Goal: Task Accomplishment & Management: Manage account settings

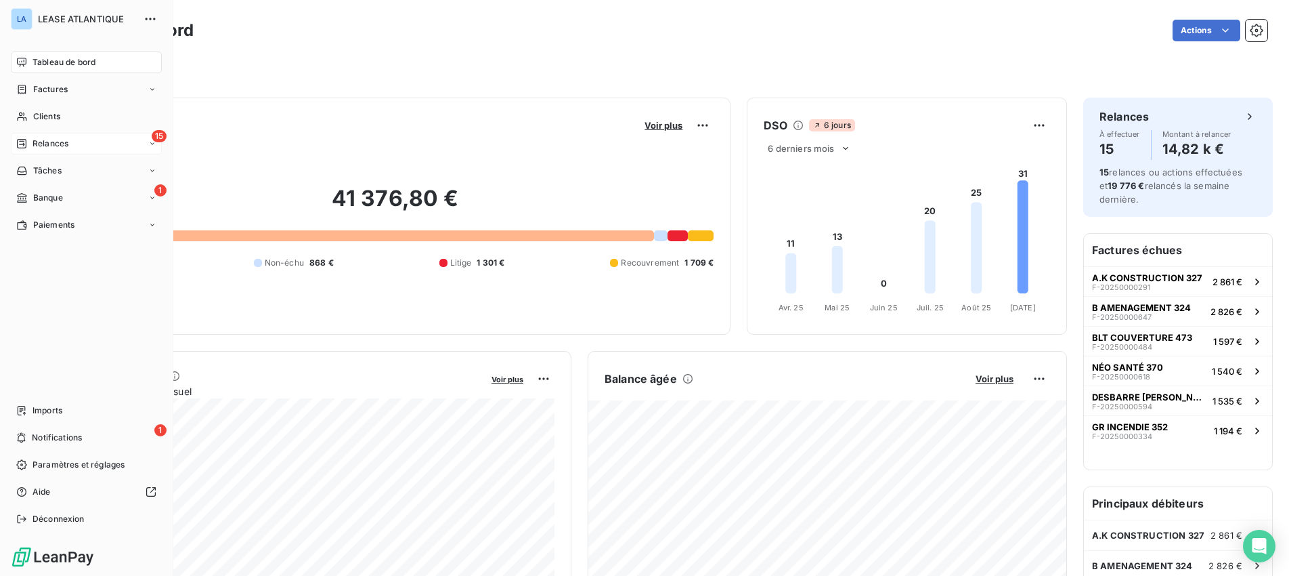
click at [46, 142] on span "Relances" at bounding box center [50, 143] width 36 height 12
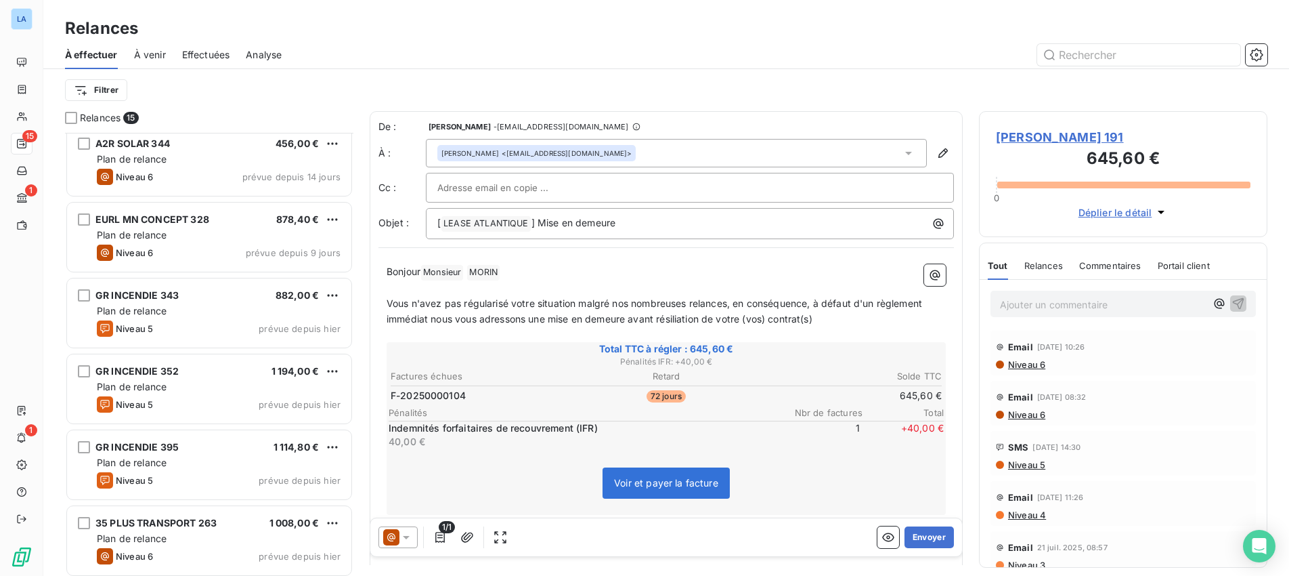
scroll to position [93, 0]
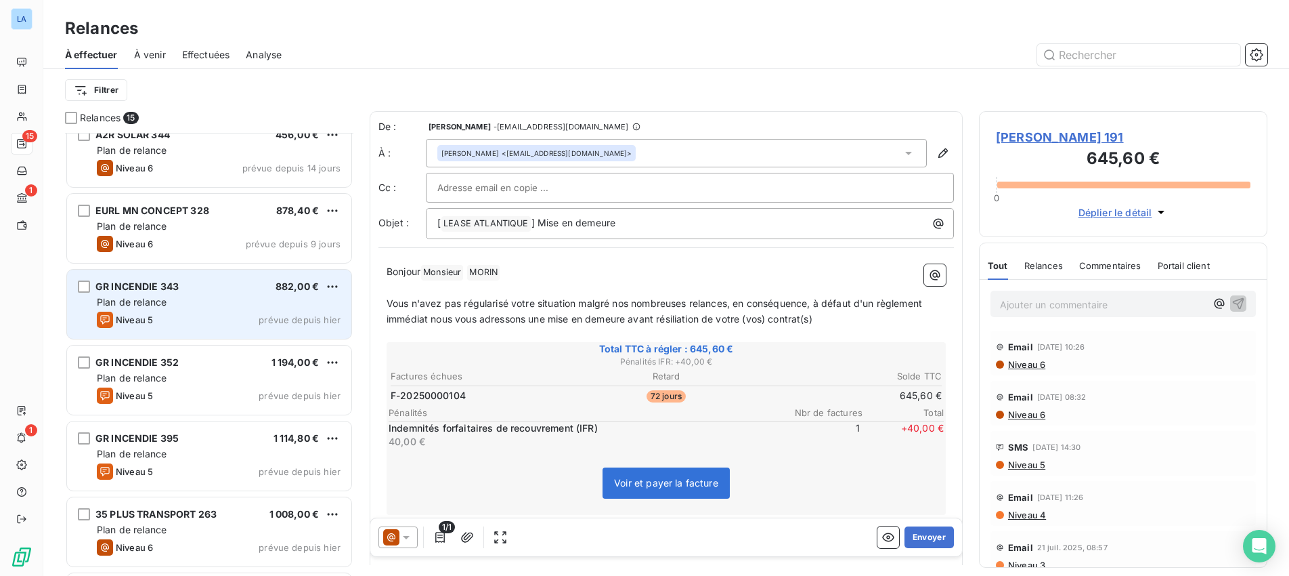
click at [236, 291] on div "GR INCENDIE 343 882,00 €" at bounding box center [219, 286] width 244 height 12
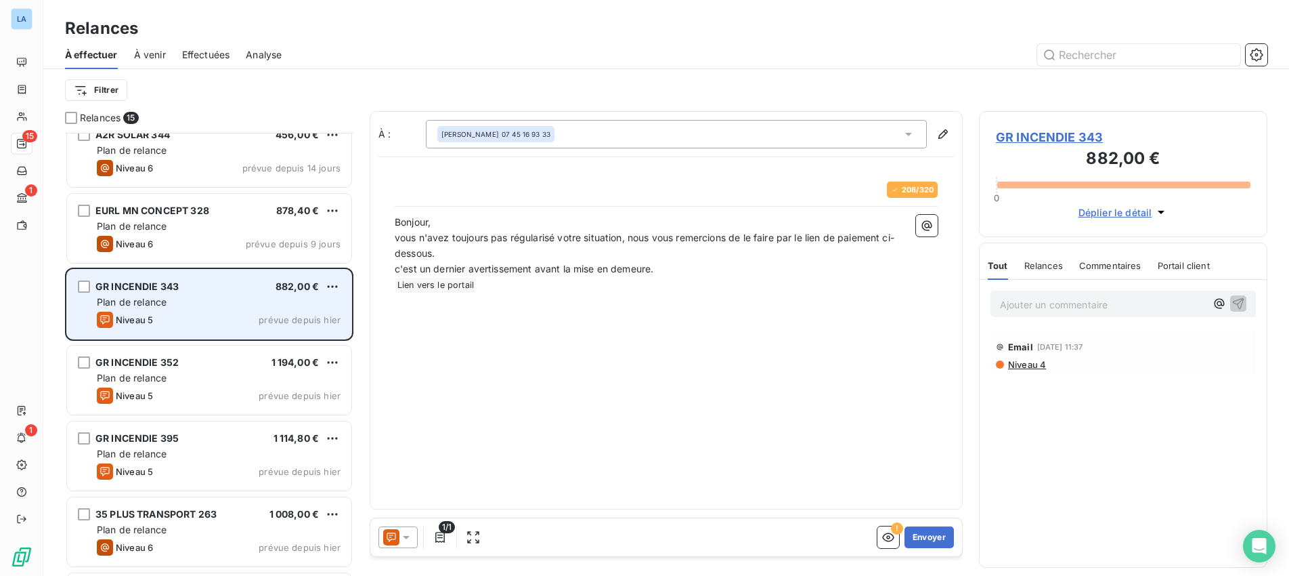
scroll to position [443, 288]
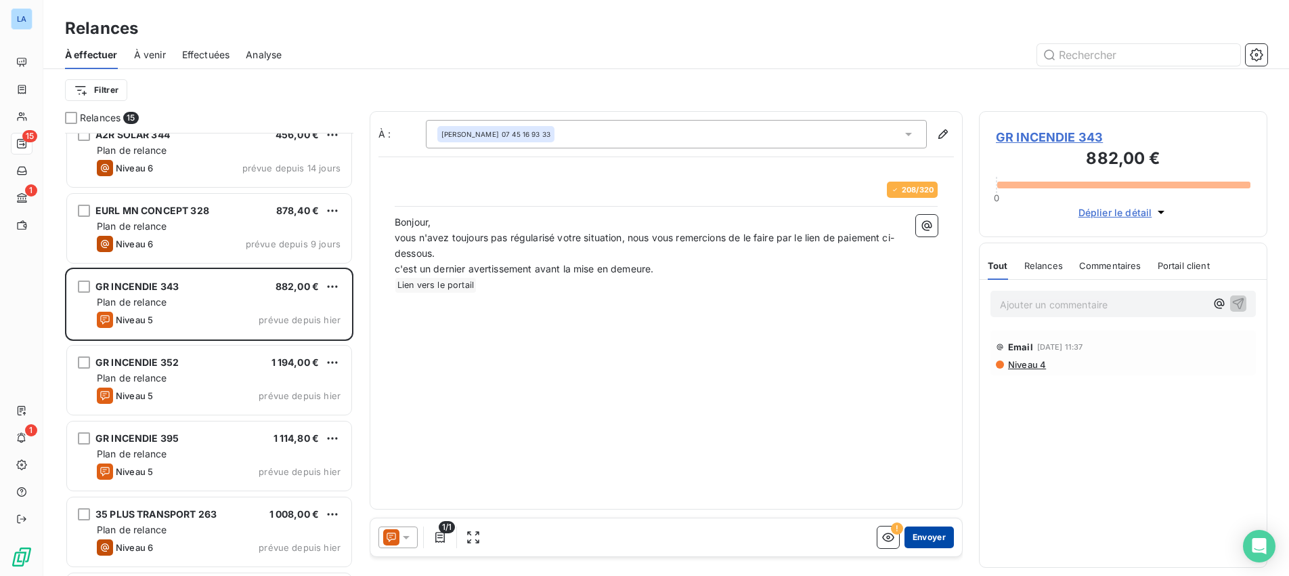
click at [928, 536] on button "Envoyer" at bounding box center [929, 537] width 49 height 22
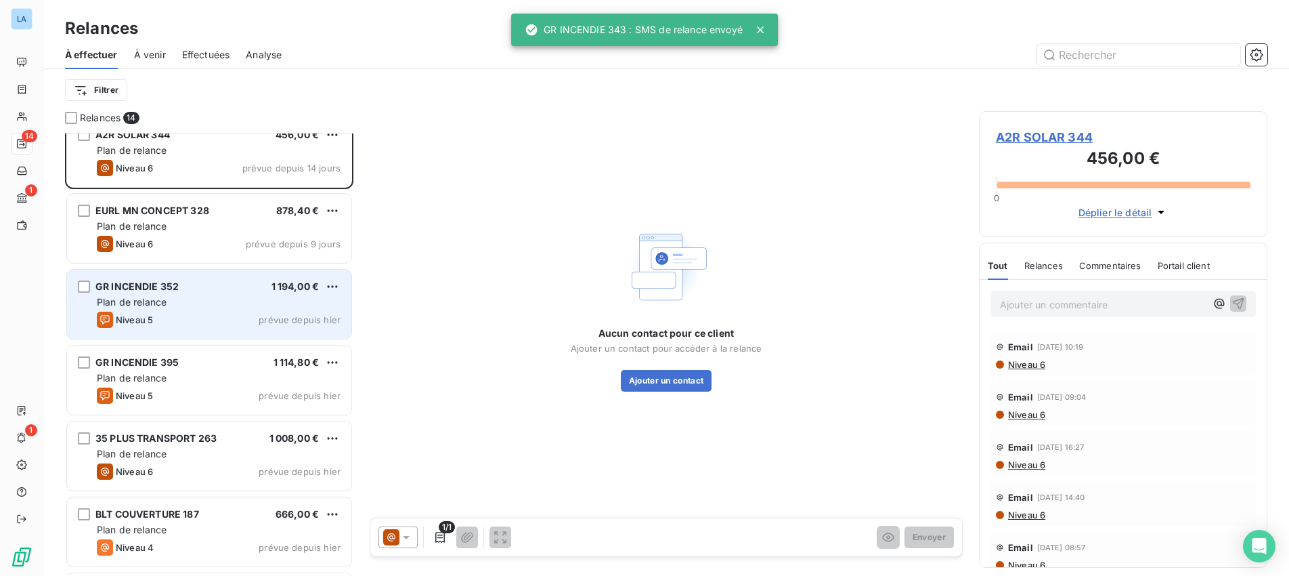
click at [179, 315] on div "Niveau 5 prévue depuis hier" at bounding box center [219, 319] width 244 height 16
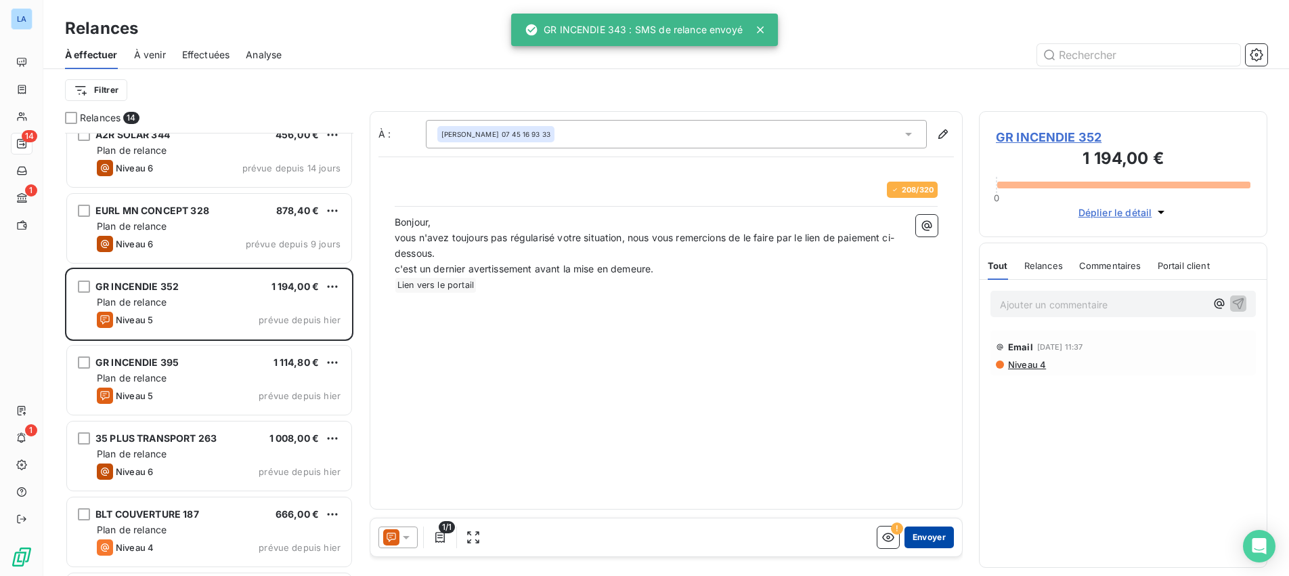
click at [931, 537] on button "Envoyer" at bounding box center [929, 537] width 49 height 22
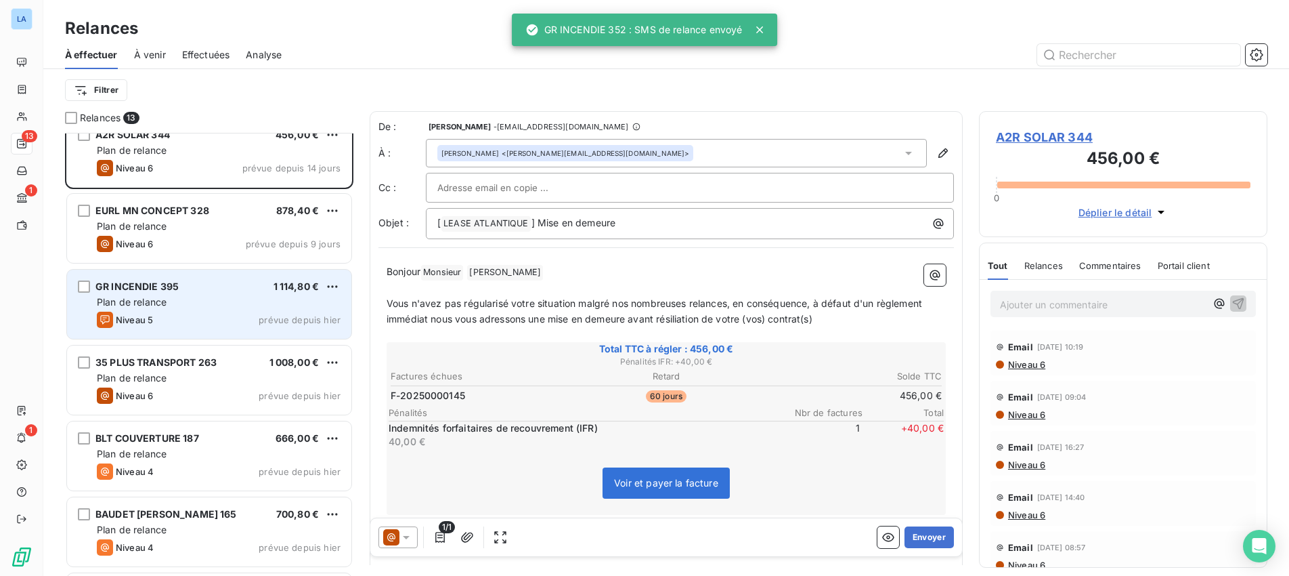
click at [194, 290] on div "GR INCENDIE 395 1 114,80 €" at bounding box center [219, 286] width 244 height 12
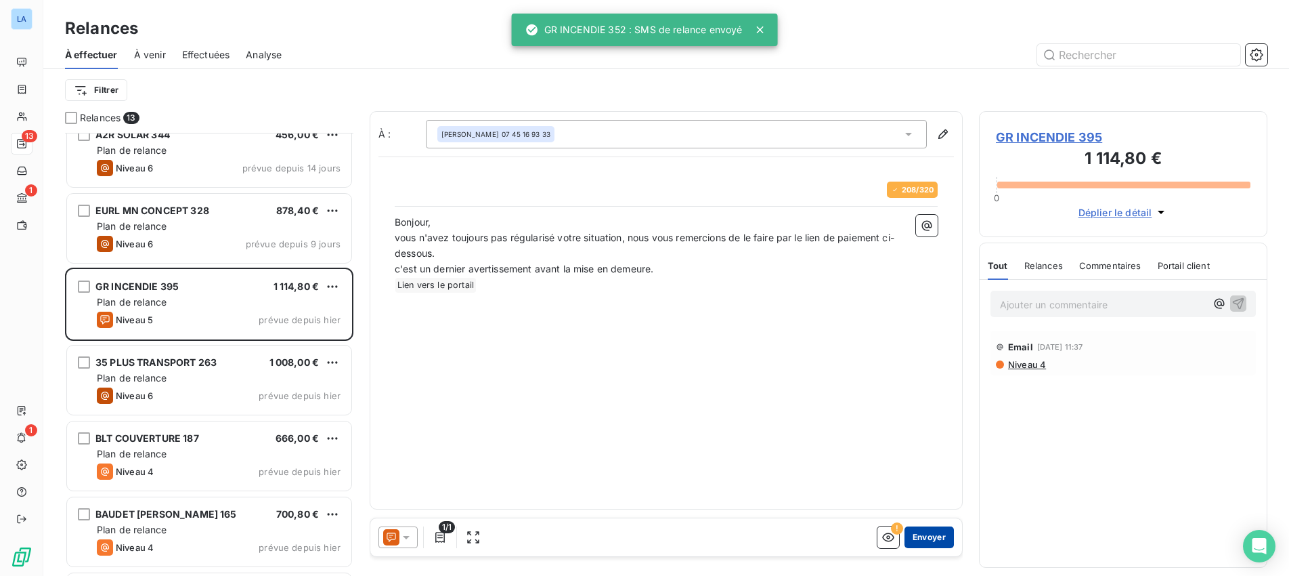
click at [936, 534] on button "Envoyer" at bounding box center [929, 537] width 49 height 22
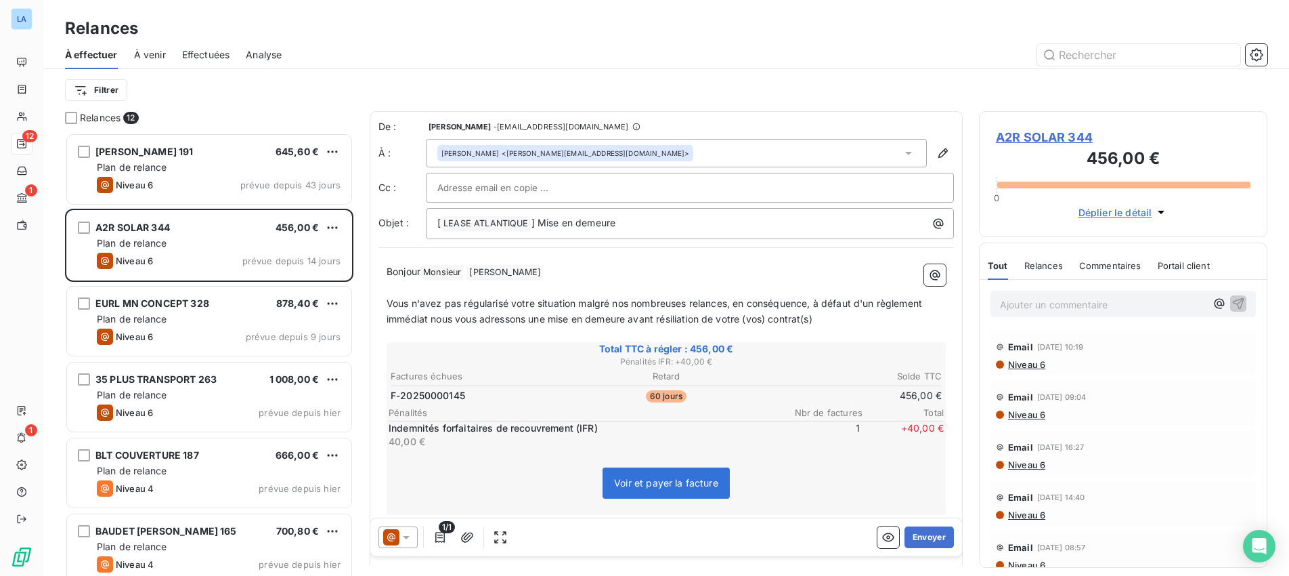
click at [146, 55] on span "À venir" at bounding box center [150, 55] width 32 height 14
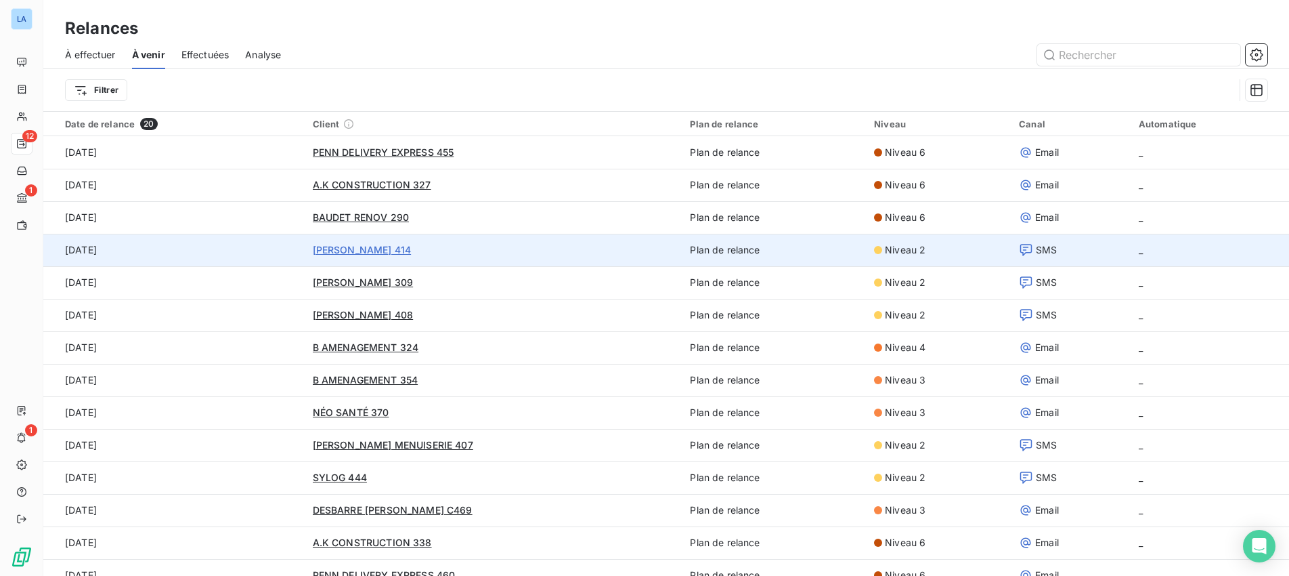
click at [360, 248] on span "[PERSON_NAME] 414" at bounding box center [362, 250] width 99 height 12
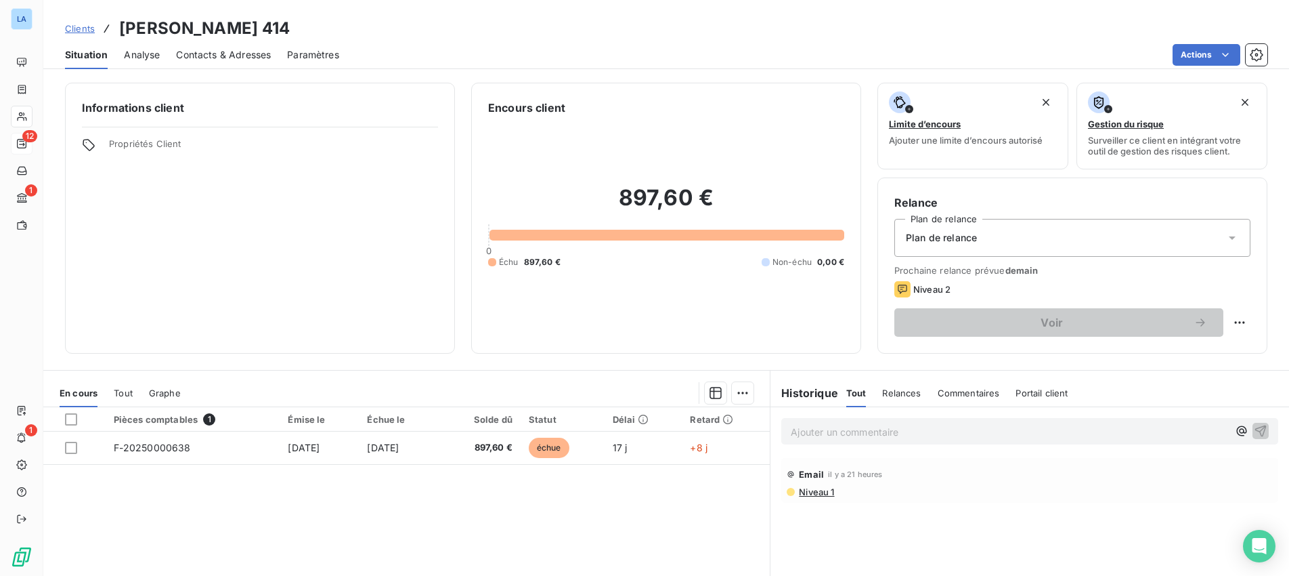
scroll to position [8, 0]
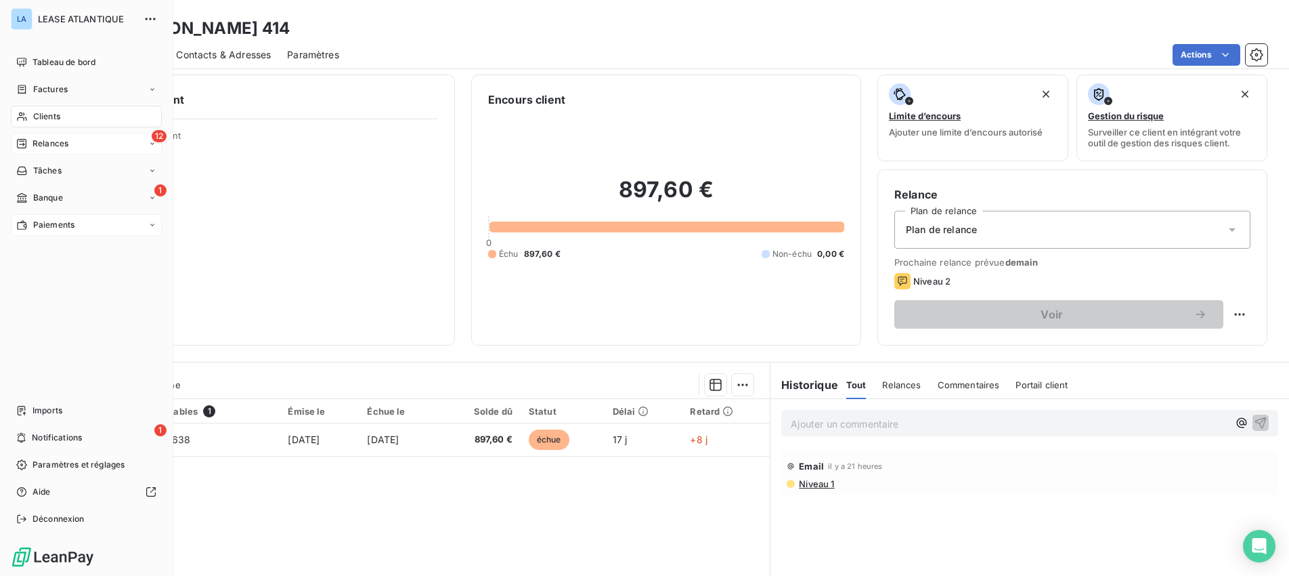
click at [35, 221] on span "Paiements" at bounding box center [53, 225] width 41 height 12
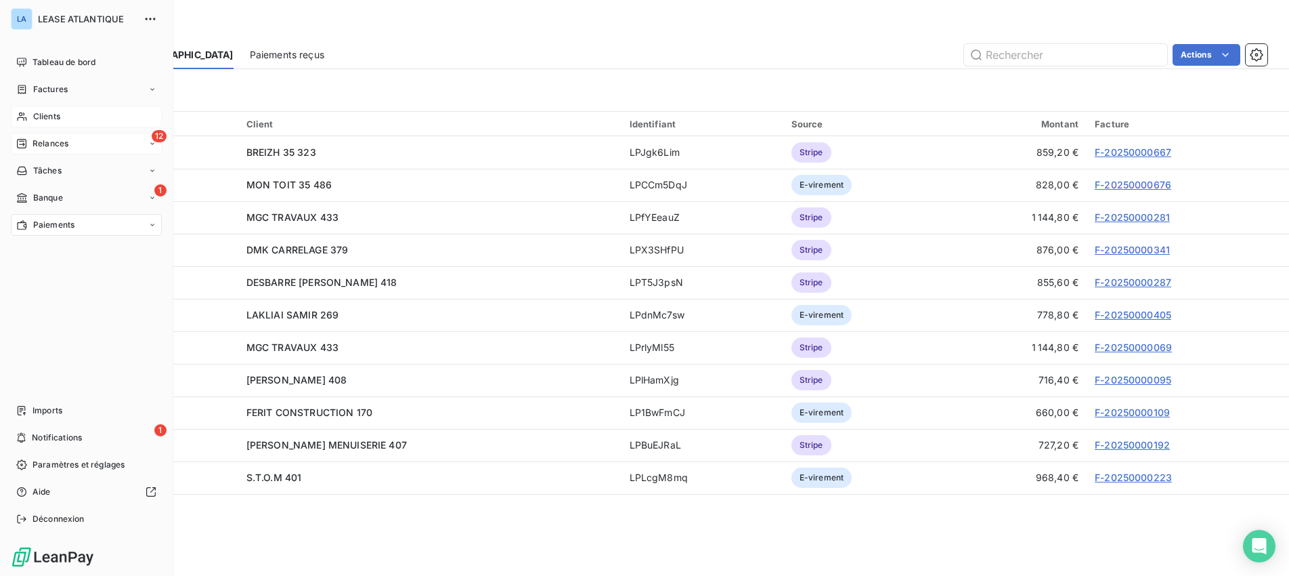
click at [45, 112] on span "Clients" at bounding box center [46, 116] width 27 height 12
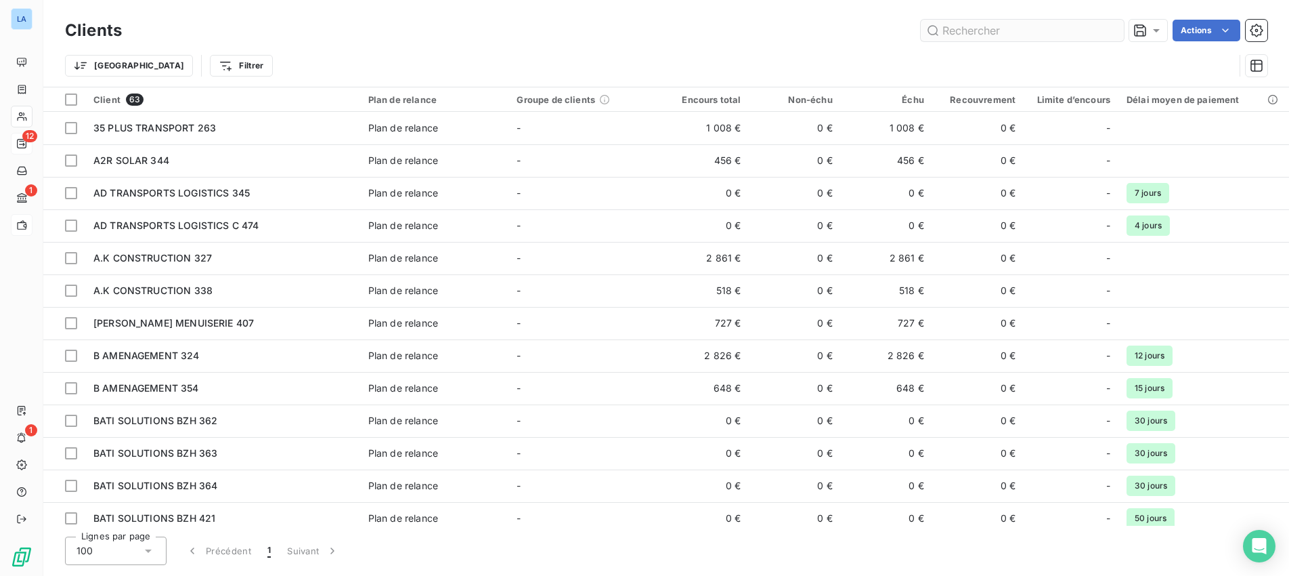
click at [1001, 28] on input "text" at bounding box center [1022, 31] width 203 height 22
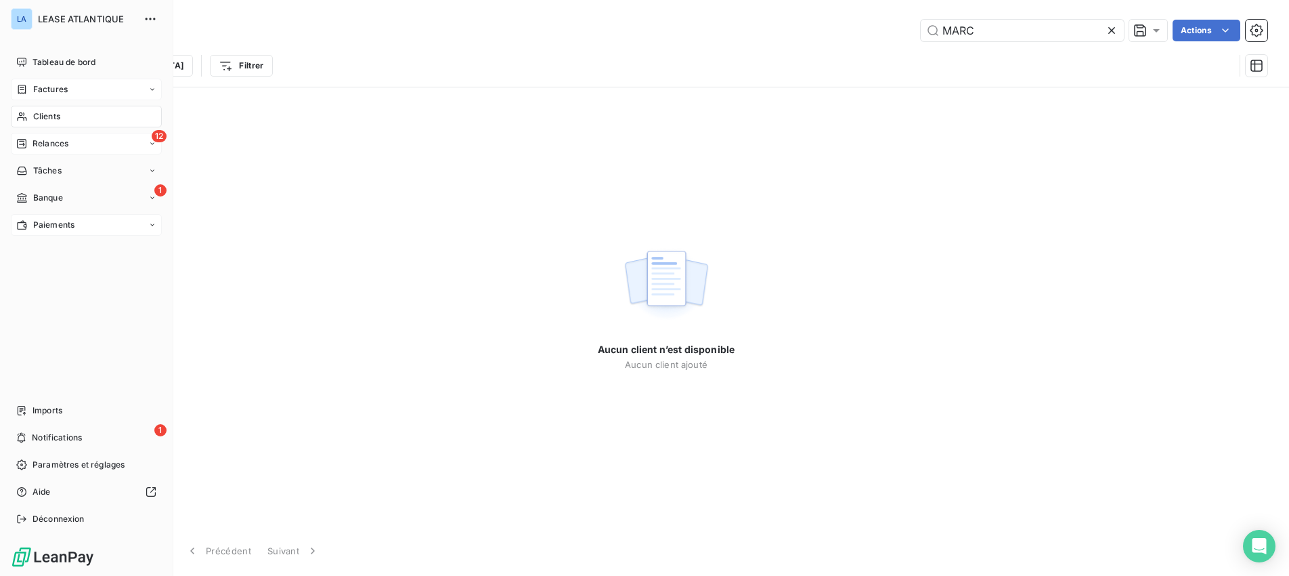
type input "MARC"
click at [47, 86] on span "Factures" at bounding box center [50, 89] width 35 height 12
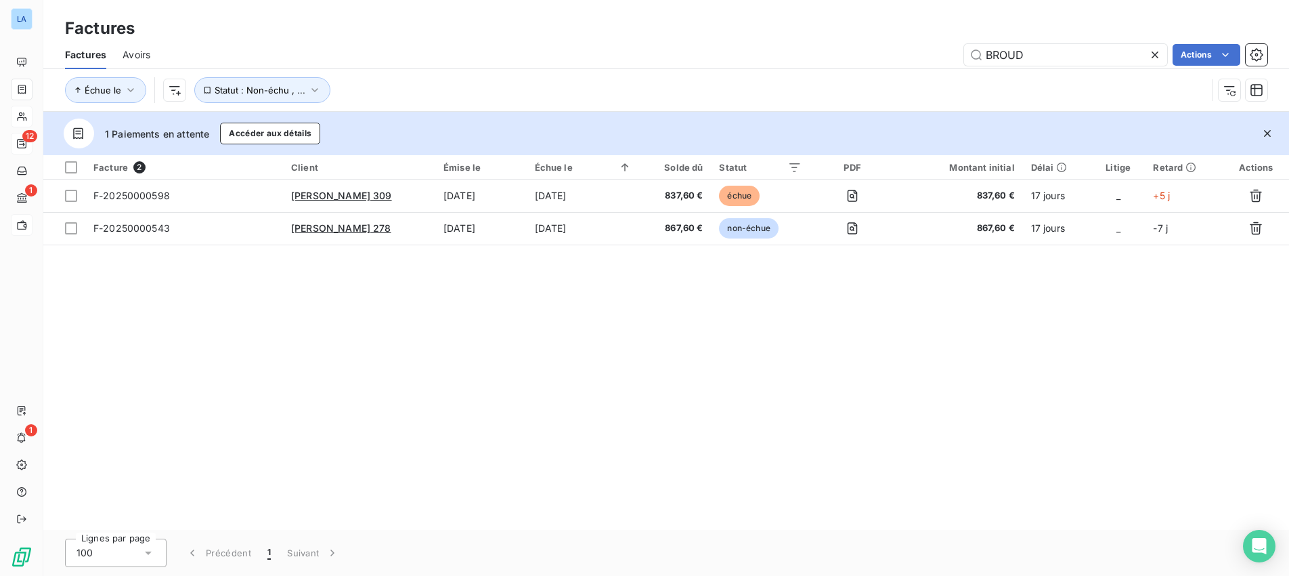
click at [1158, 53] on icon at bounding box center [1155, 55] width 14 height 14
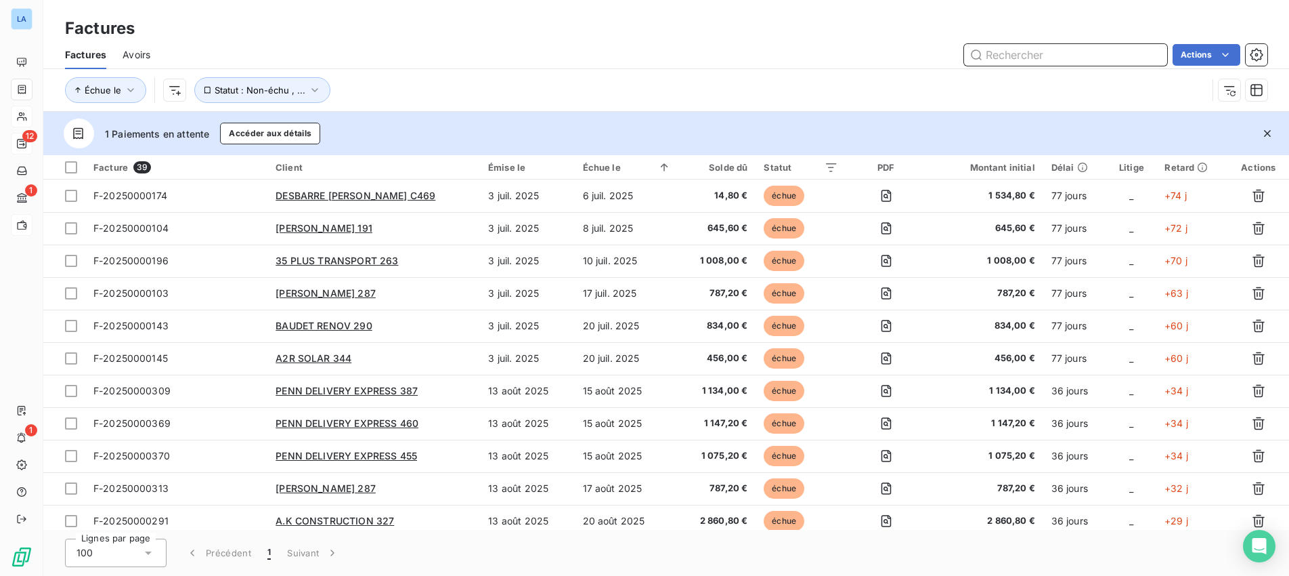
click at [1047, 61] on input "text" at bounding box center [1065, 55] width 203 height 22
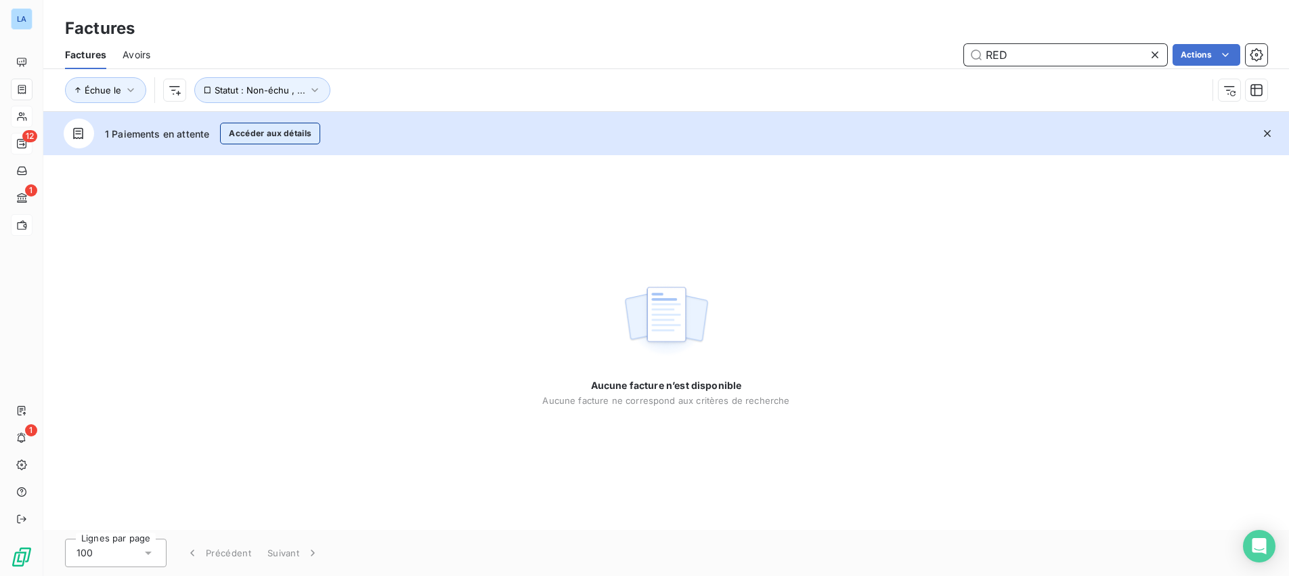
type input "RED"
click at [238, 133] on button "Accéder aux détails" at bounding box center [270, 134] width 100 height 22
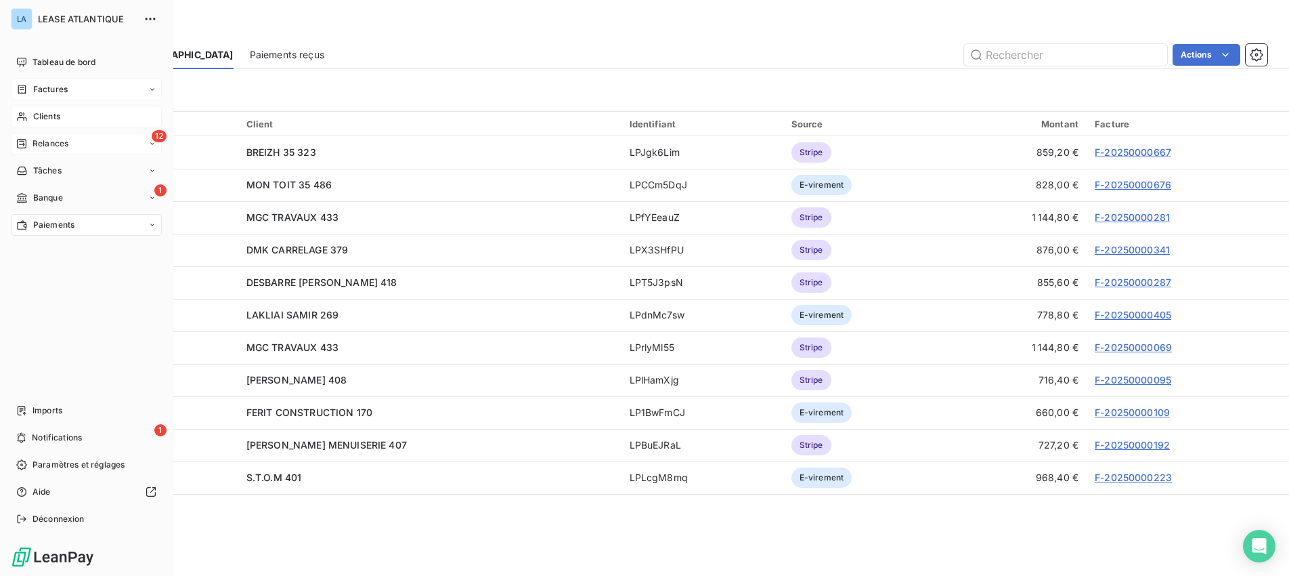
click at [29, 85] on div "Factures" at bounding box center [41, 89] width 51 height 12
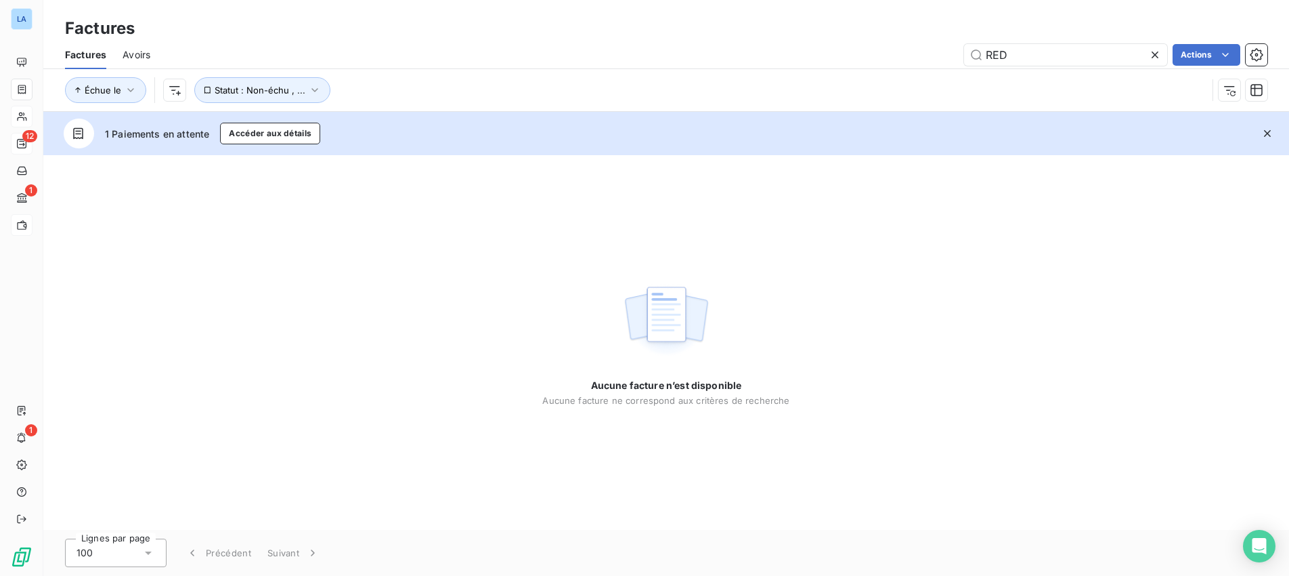
click at [1156, 49] on icon at bounding box center [1155, 55] width 14 height 14
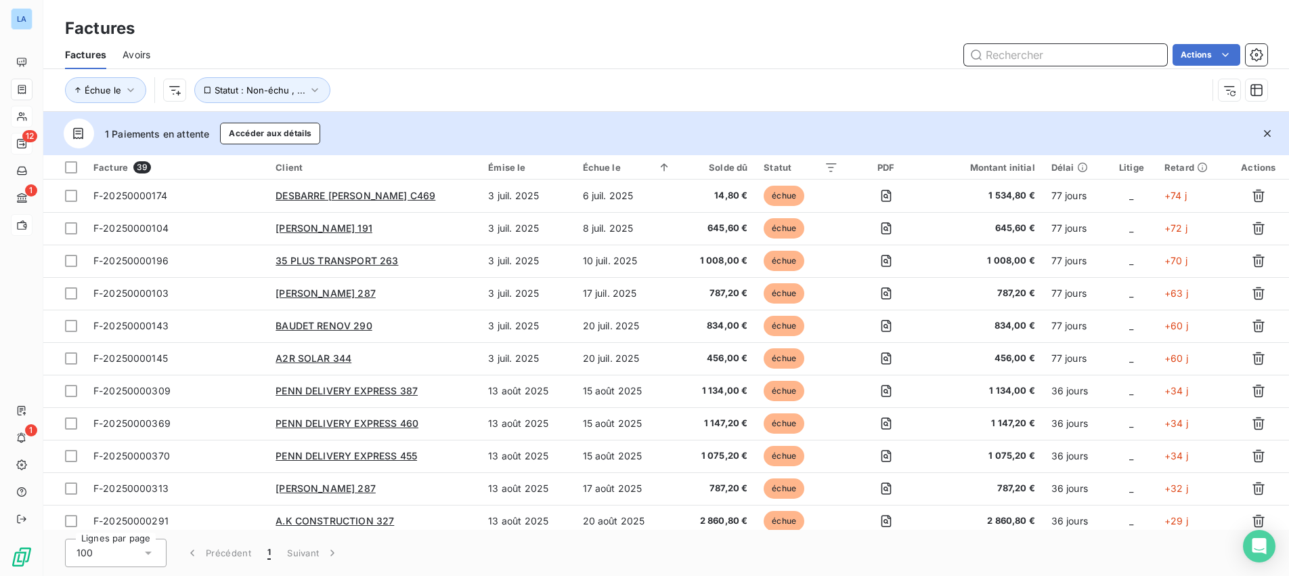
click at [1072, 55] on input "text" at bounding box center [1065, 55] width 203 height 22
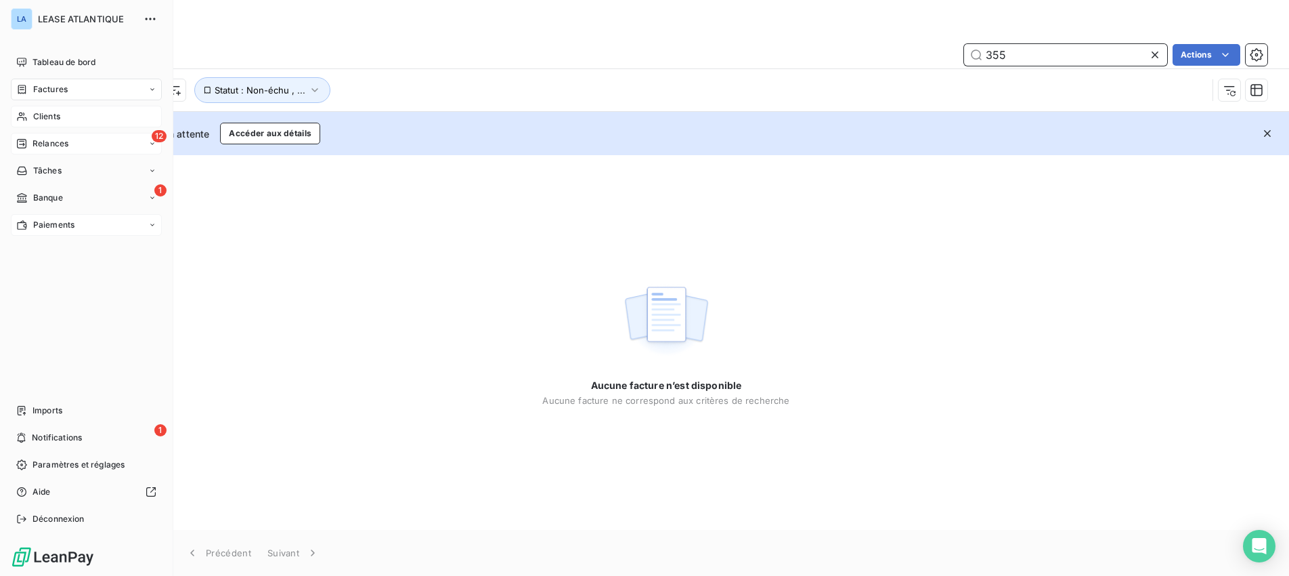
type input "355"
click at [48, 87] on span "Factures" at bounding box center [50, 89] width 35 height 12
click at [49, 89] on span "Factures" at bounding box center [50, 89] width 35 height 12
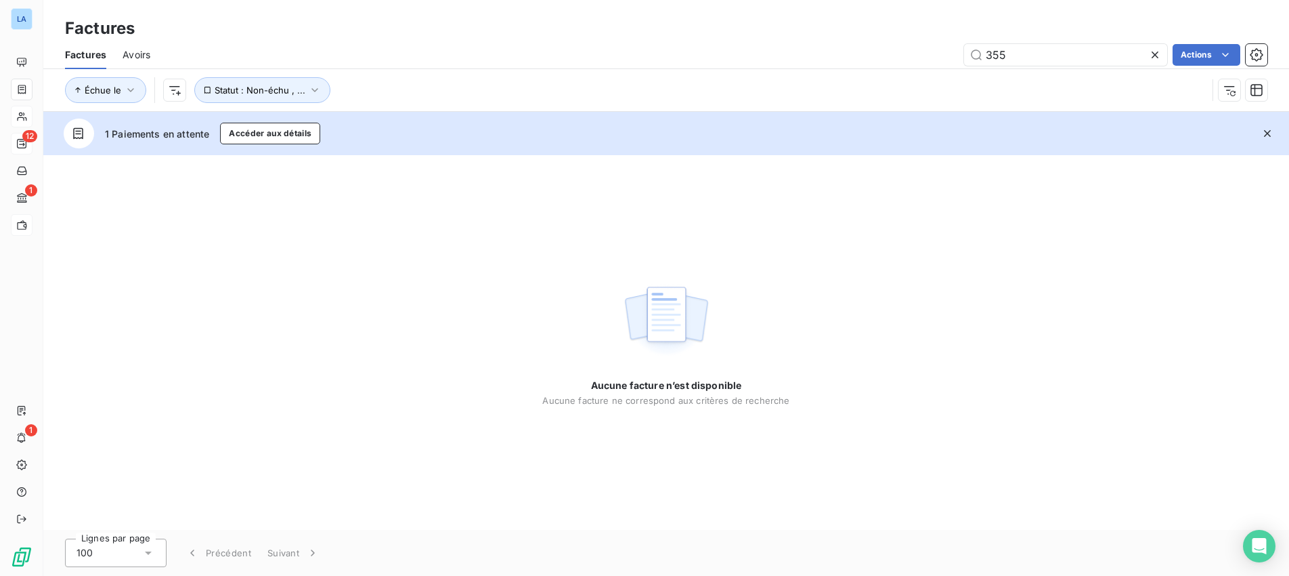
click at [1154, 54] on icon at bounding box center [1155, 54] width 7 height 7
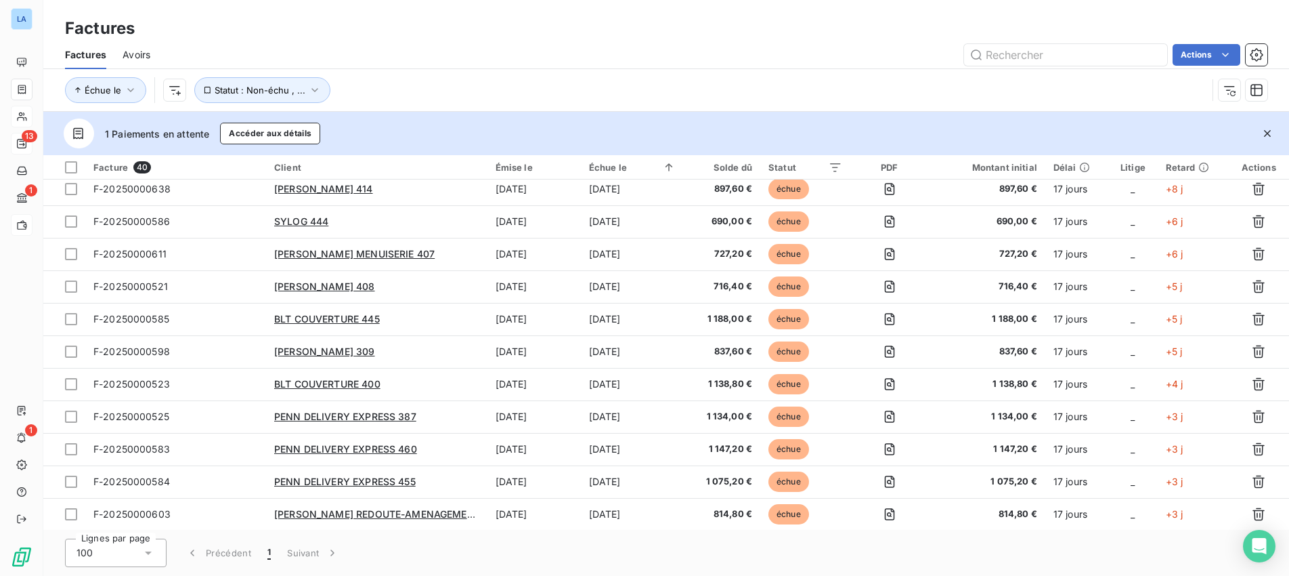
scroll to position [950, 0]
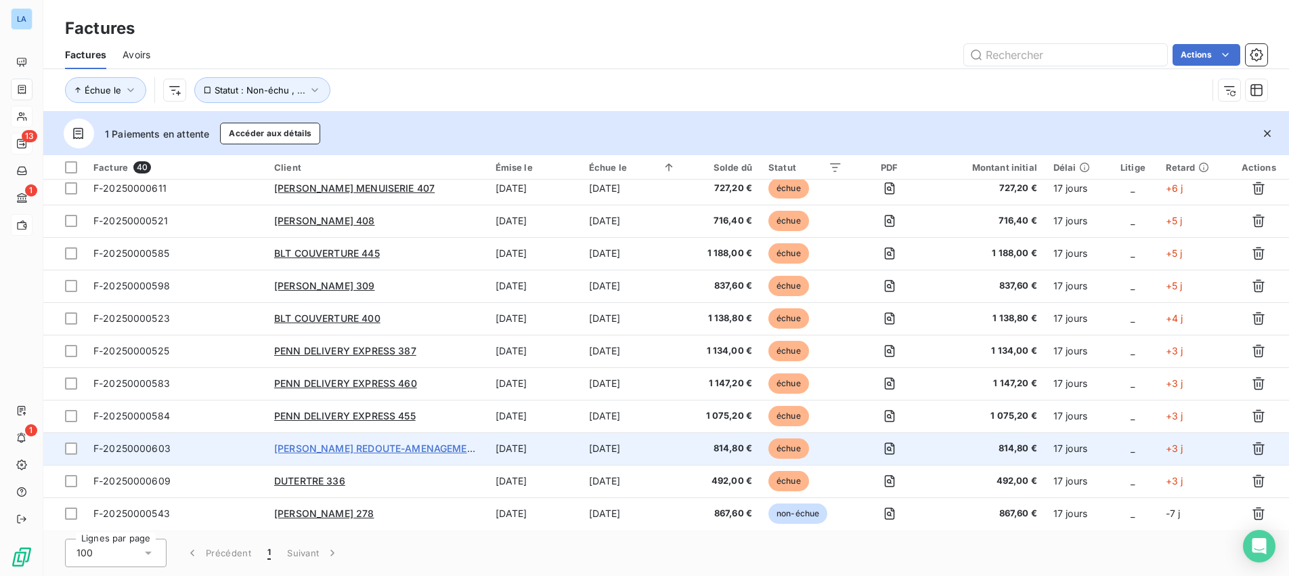
click at [325, 445] on span "[PERSON_NAME] REDOUTE-AMENAGEMENTS ET JARDINS 355" at bounding box center [420, 448] width 292 height 12
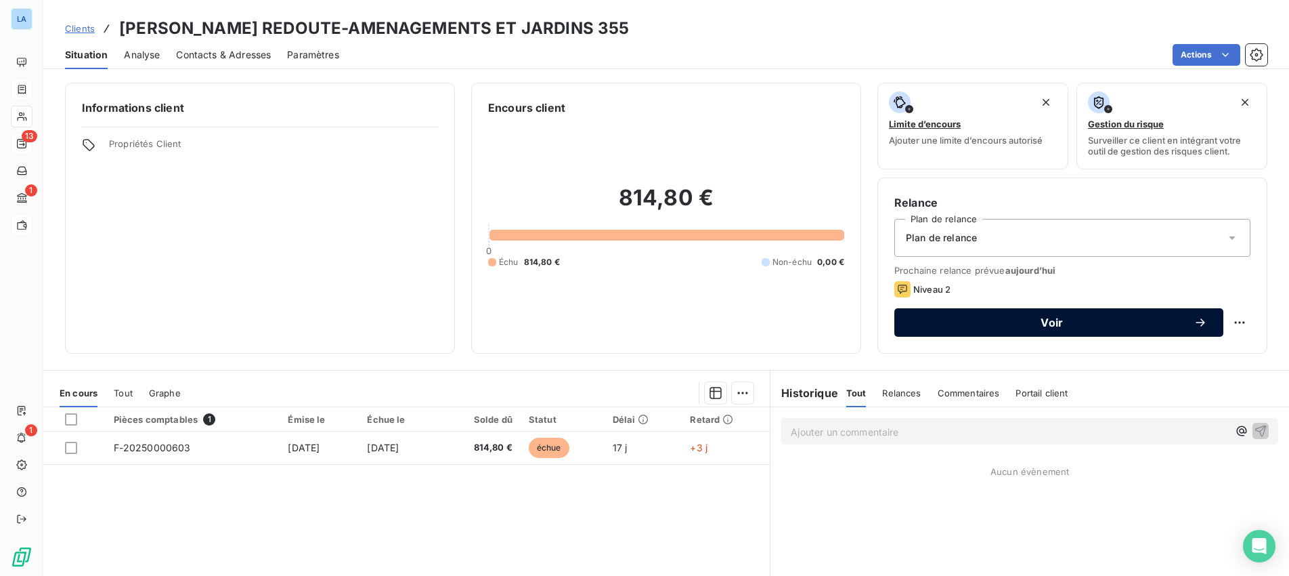
click at [1202, 325] on icon "button" at bounding box center [1200, 322] width 9 height 8
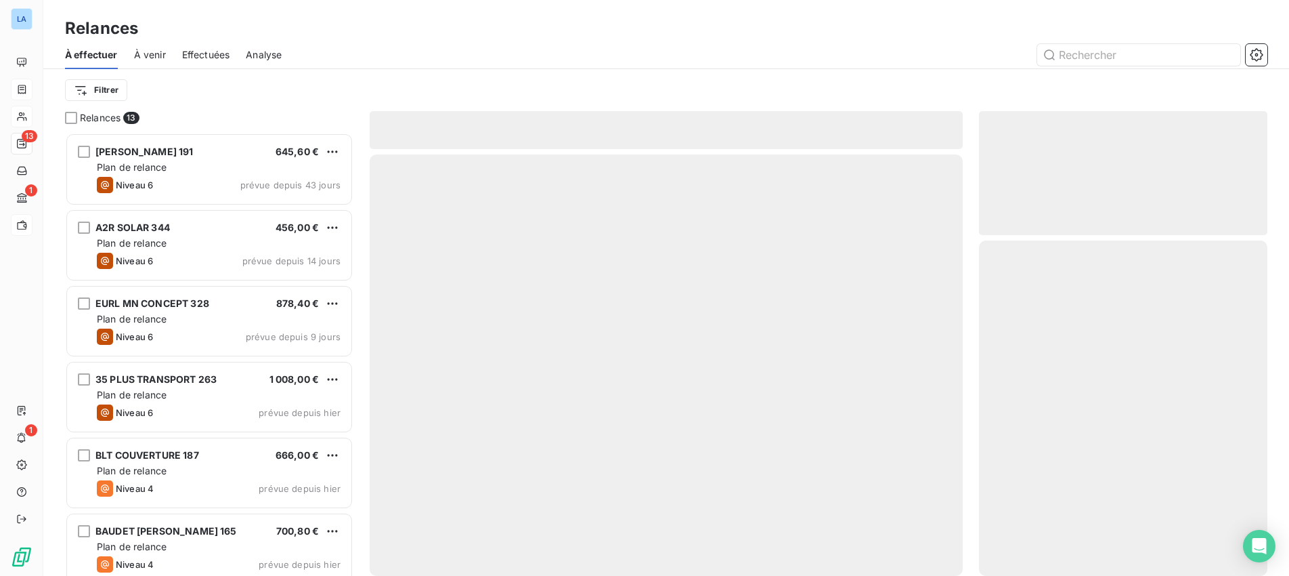
scroll to position [443, 288]
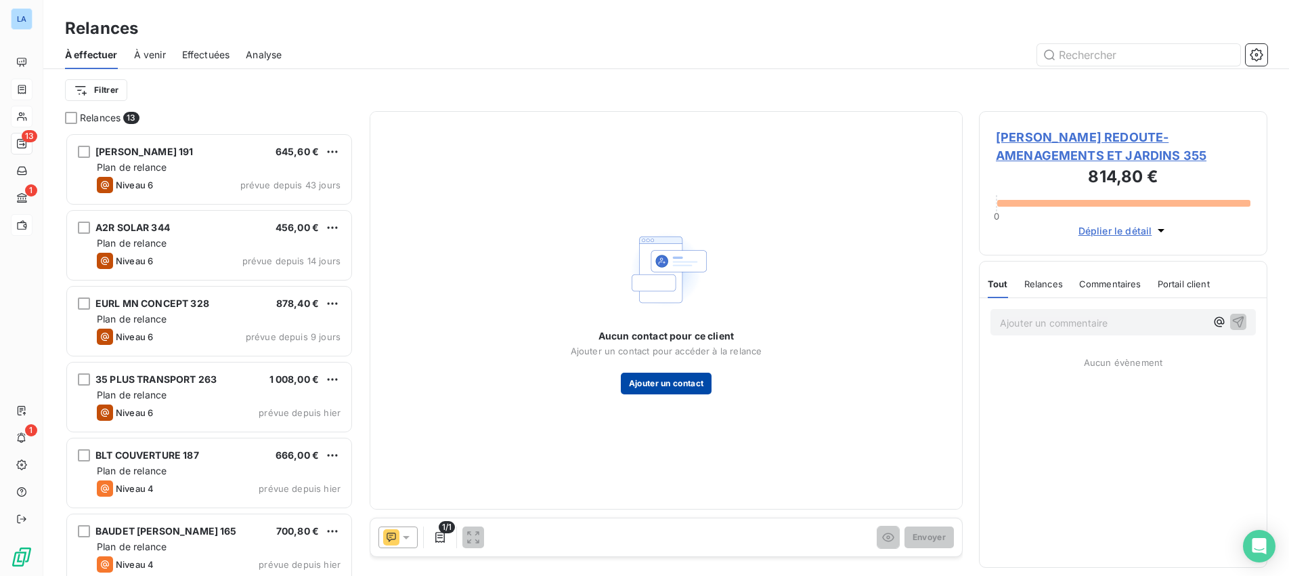
click at [664, 382] on button "Ajouter un contact" at bounding box center [666, 383] width 91 height 22
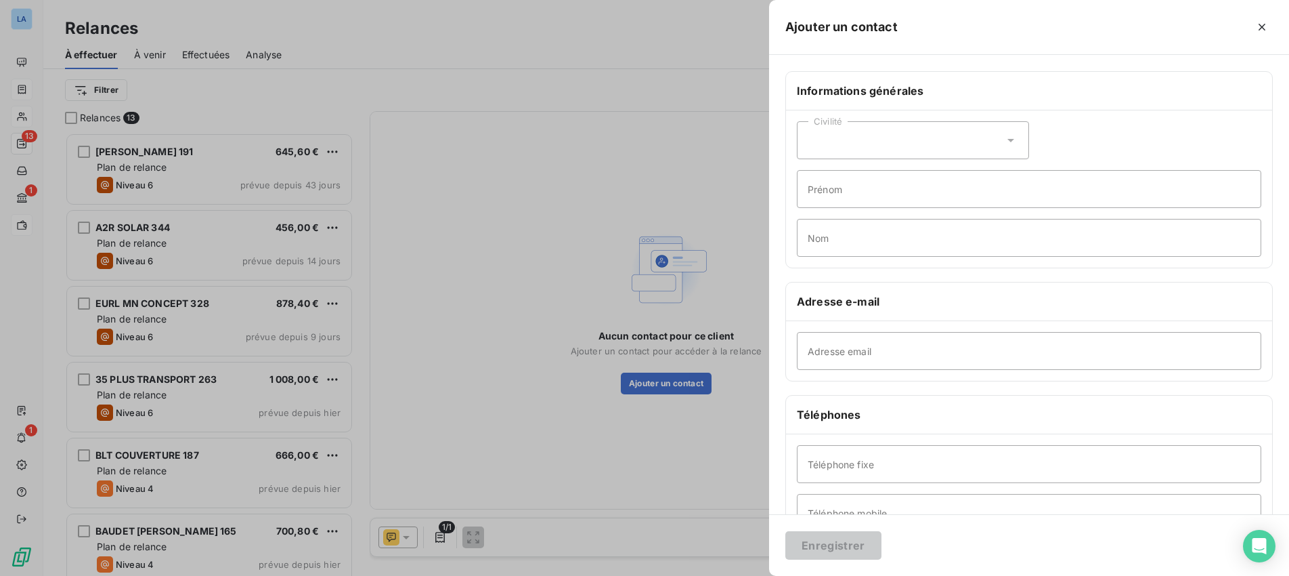
click at [1009, 141] on icon at bounding box center [1011, 140] width 14 height 14
click at [902, 194] on li "Monsieur" at bounding box center [913, 198] width 232 height 24
click at [886, 190] on input "Prénom" at bounding box center [1029, 189] width 464 height 38
type input "MARC"
click at [873, 232] on input "Nom" at bounding box center [1029, 238] width 464 height 38
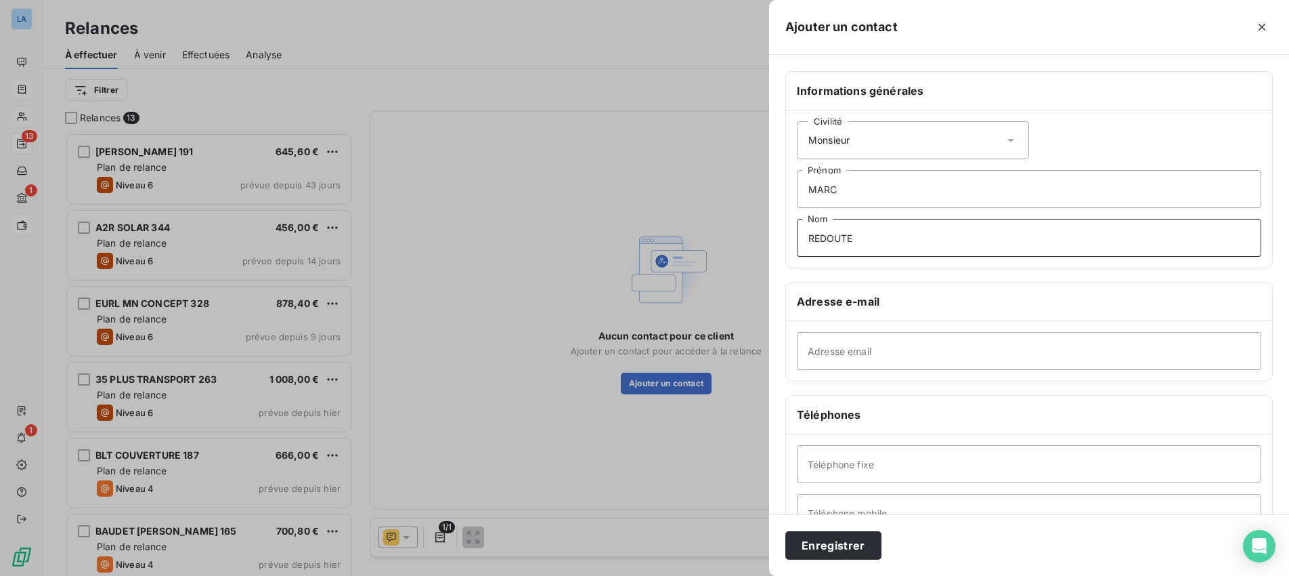
type input "REDOUTE"
click at [893, 357] on input "Adresse email" at bounding box center [1029, 351] width 464 height 38
paste input "[EMAIL_ADDRESS][DOMAIN_NAME]"
type input "[EMAIL_ADDRESS][DOMAIN_NAME]"
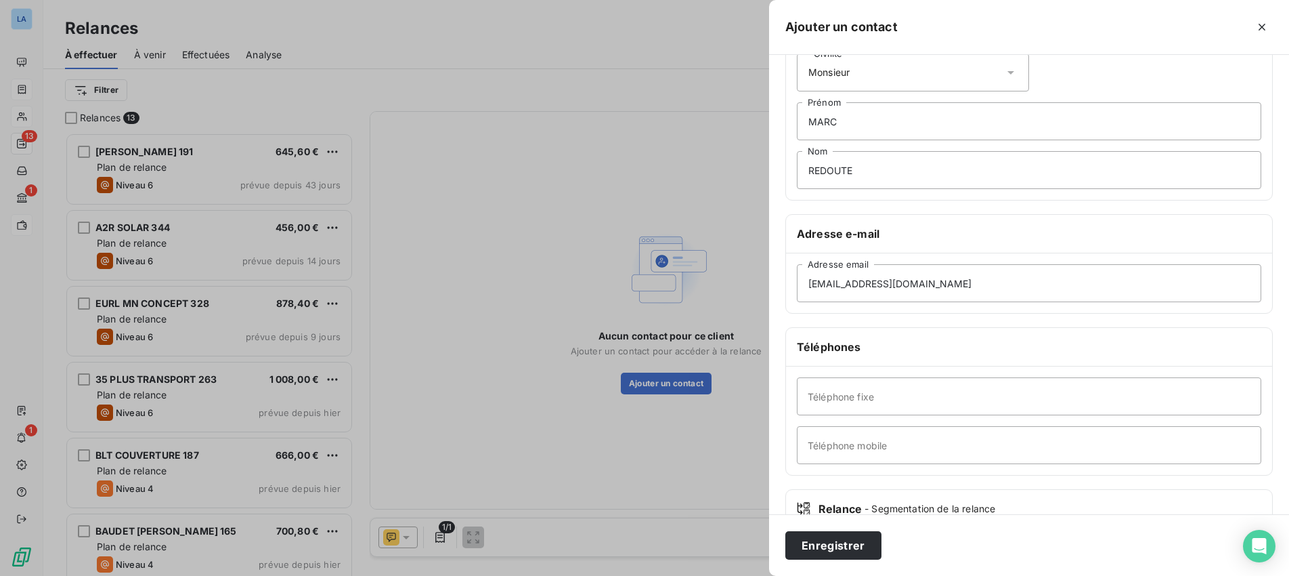
scroll to position [74, 0]
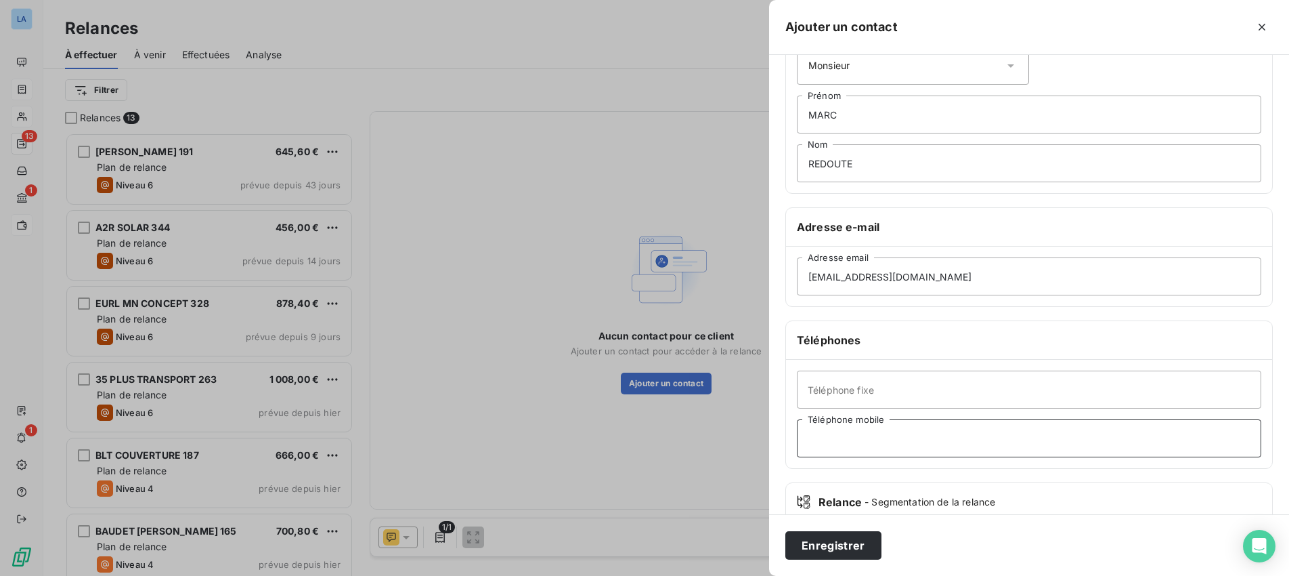
click at [884, 438] on input "Téléphone mobile" at bounding box center [1029, 438] width 464 height 38
paste input "06 89 79 06 00"
type input "06 89 79 06 00"
click at [829, 548] on button "Enregistrer" at bounding box center [833, 545] width 96 height 28
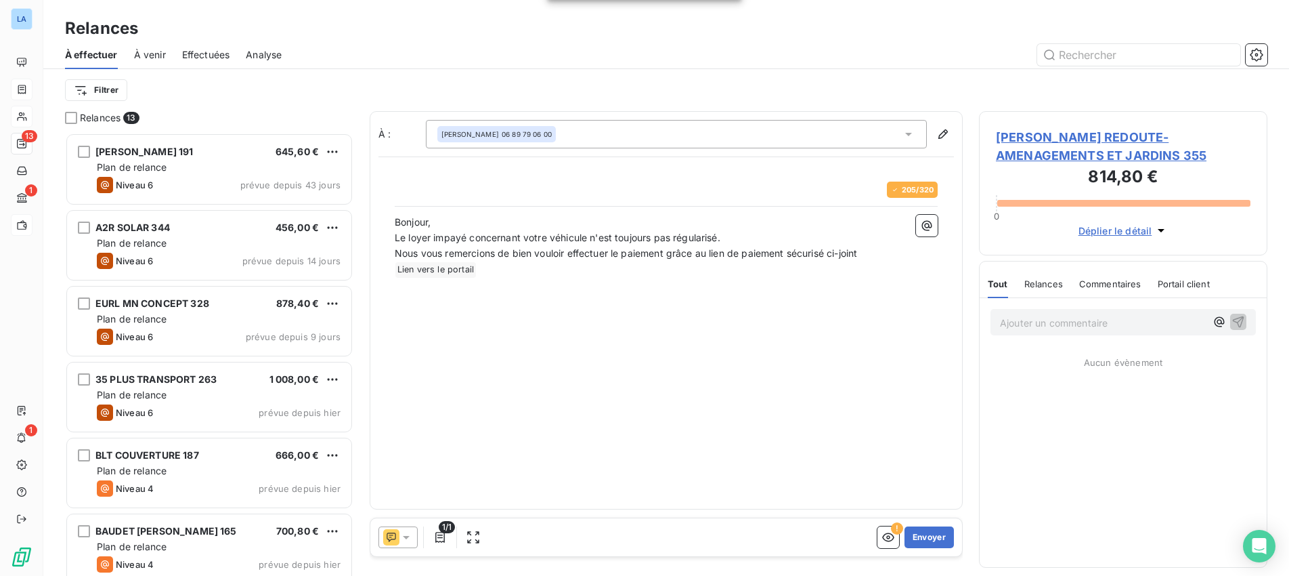
click at [404, 538] on icon at bounding box center [406, 537] width 14 height 14
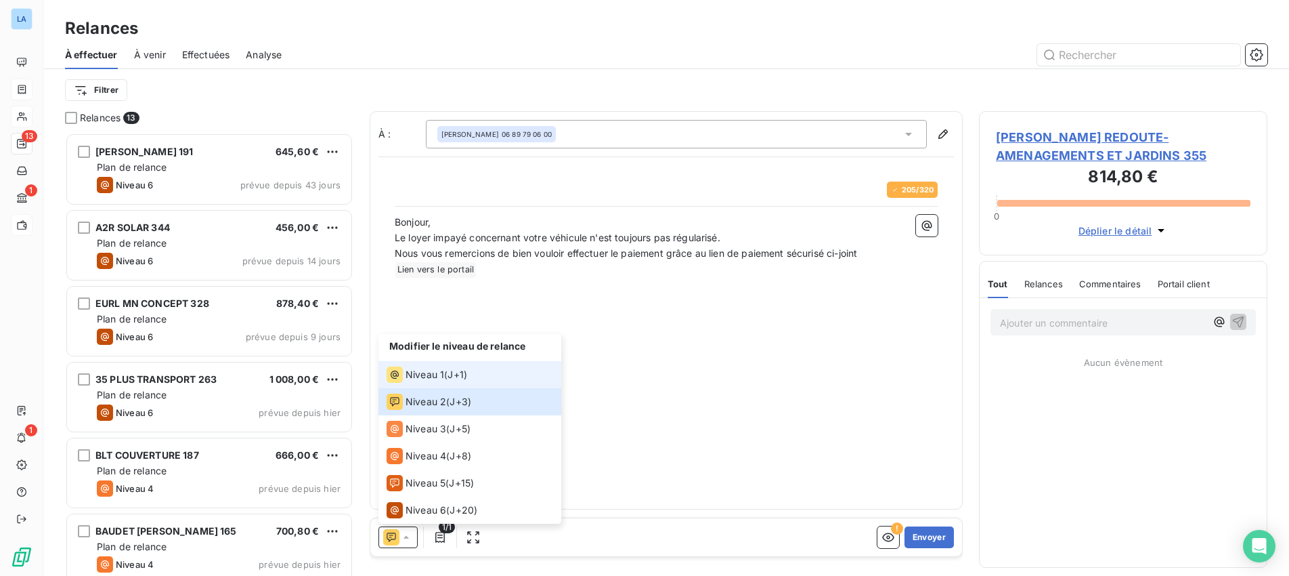
click at [412, 370] on span "Niveau 1" at bounding box center [425, 375] width 39 height 14
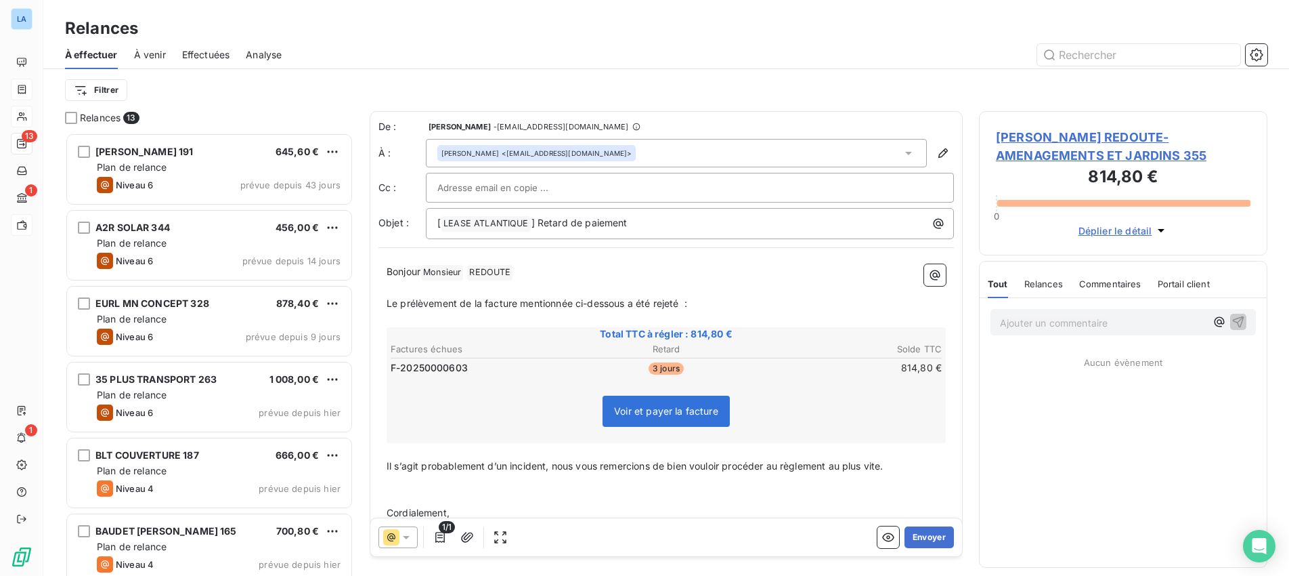
click at [889, 466] on p "Il s’agit probablement d’un incident, nous vous remercions de bien vouloir proc…" at bounding box center [666, 466] width 559 height 16
click at [929, 535] on button "Envoyer" at bounding box center [929, 537] width 49 height 22
